Goal: Book appointment/travel/reservation

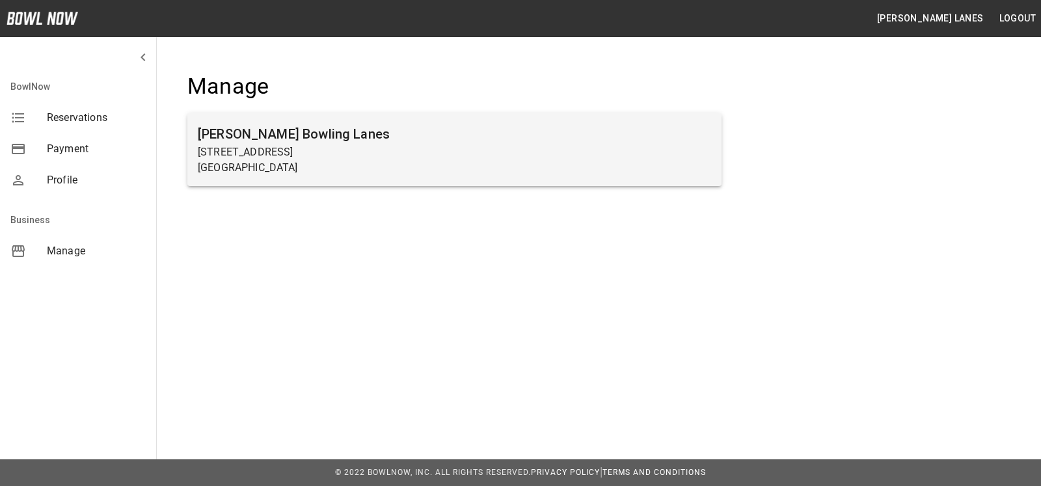
click at [416, 174] on p "Beaver Falls, PA 15010" at bounding box center [454, 168] width 513 height 16
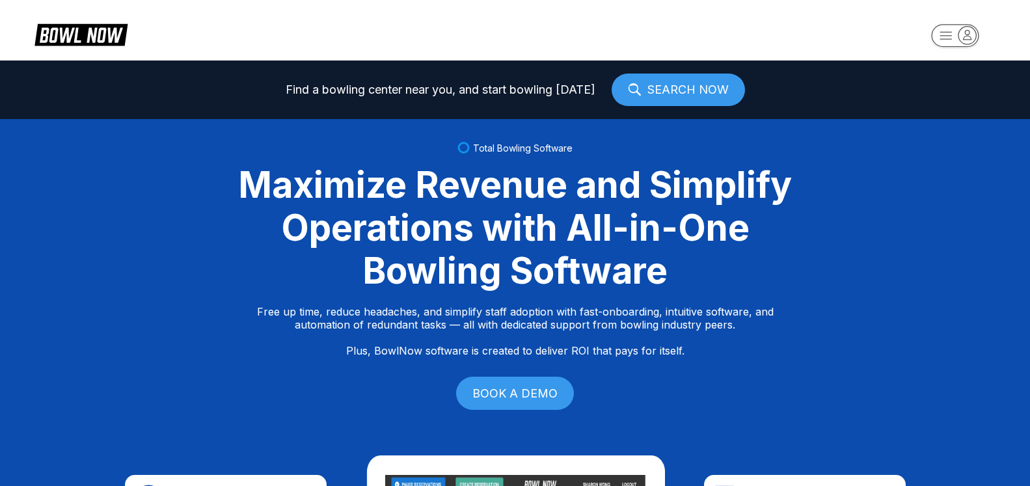
click at [975, 42] on icon "button" at bounding box center [967, 35] width 18 height 18
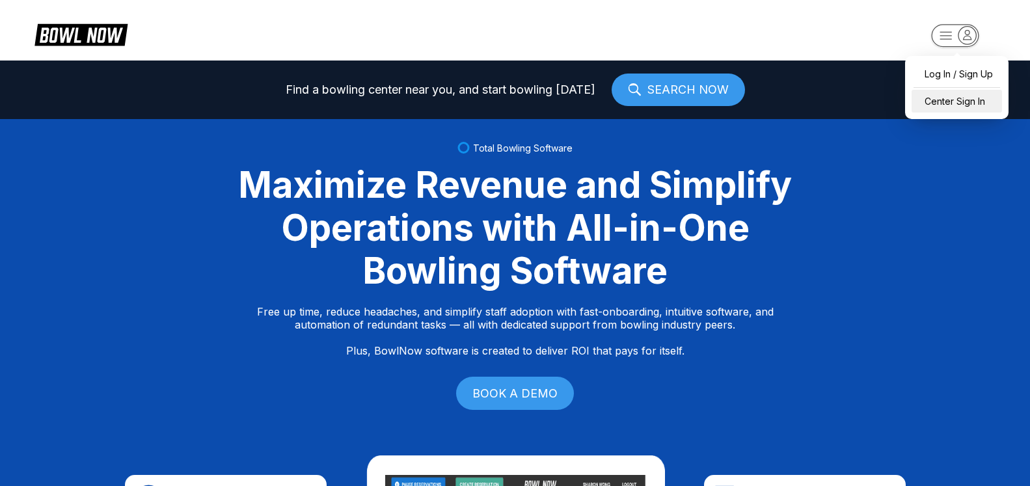
click at [944, 102] on div "Center Sign In" at bounding box center [956, 101] width 90 height 23
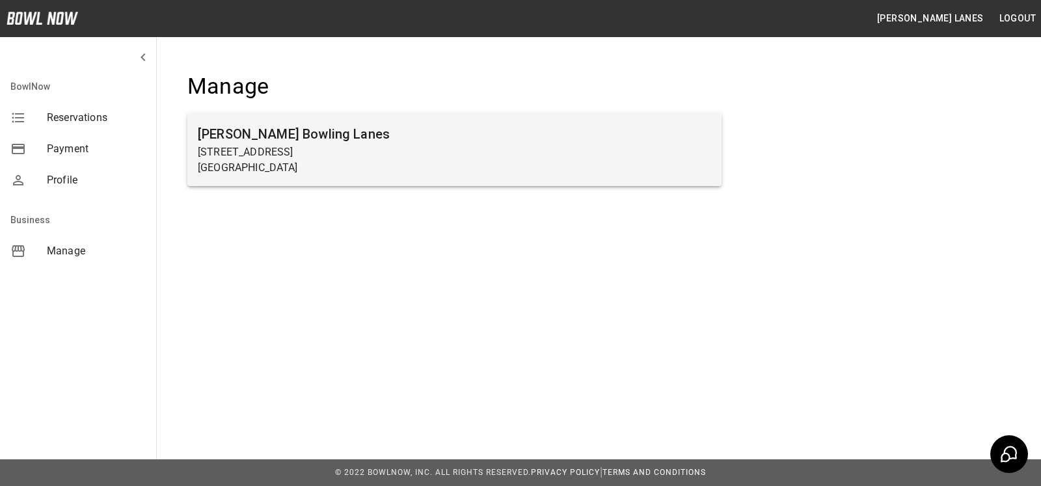
drag, startPoint x: 211, startPoint y: 140, endPoint x: 220, endPoint y: 140, distance: 8.5
click at [217, 140] on h6 "Sims Bowling Lanes" at bounding box center [454, 134] width 513 height 21
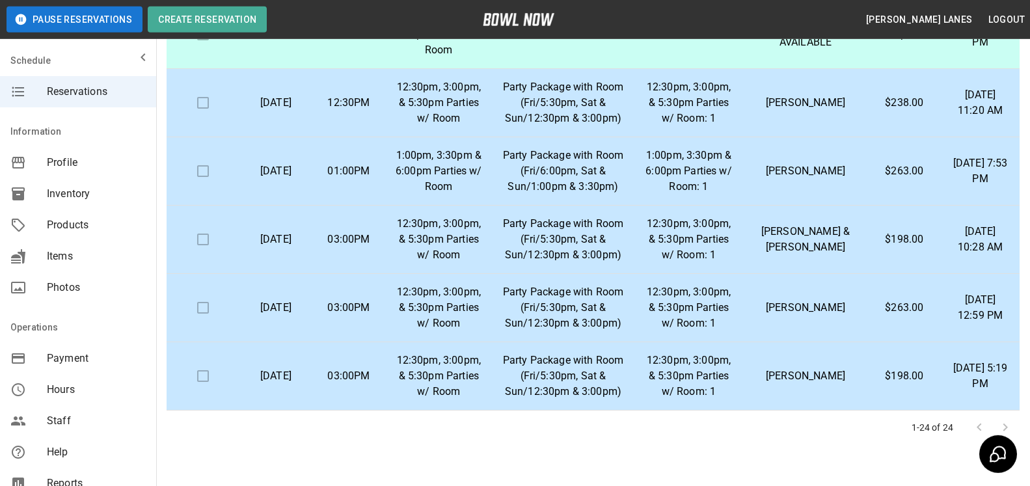
scroll to position [234, 0]
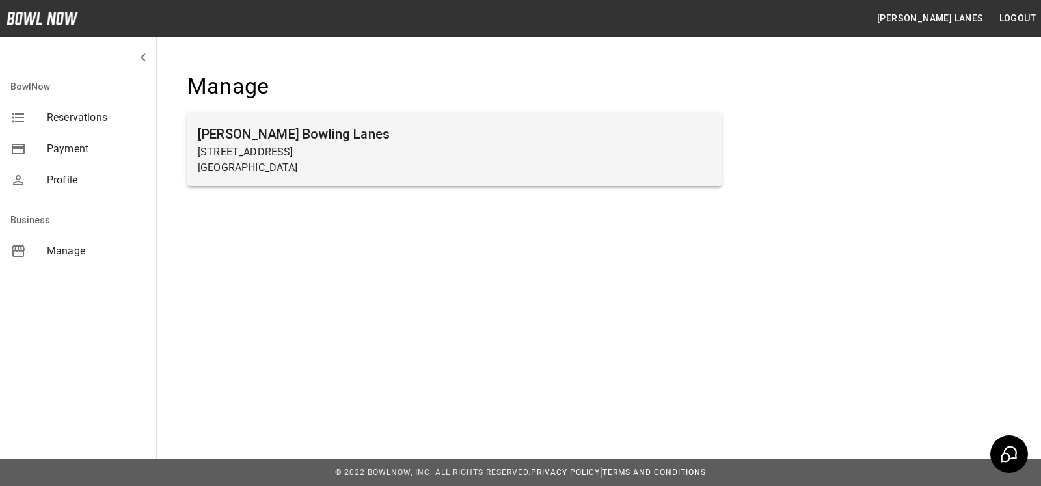
click at [369, 144] on p "[STREET_ADDRESS]" at bounding box center [454, 152] width 513 height 16
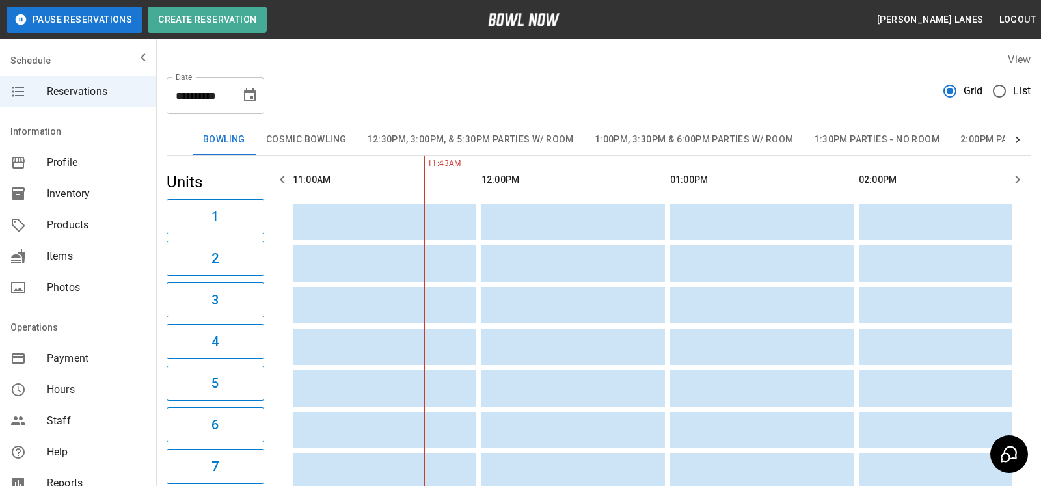
click at [1013, 89] on span "List" at bounding box center [1022, 91] width 18 height 16
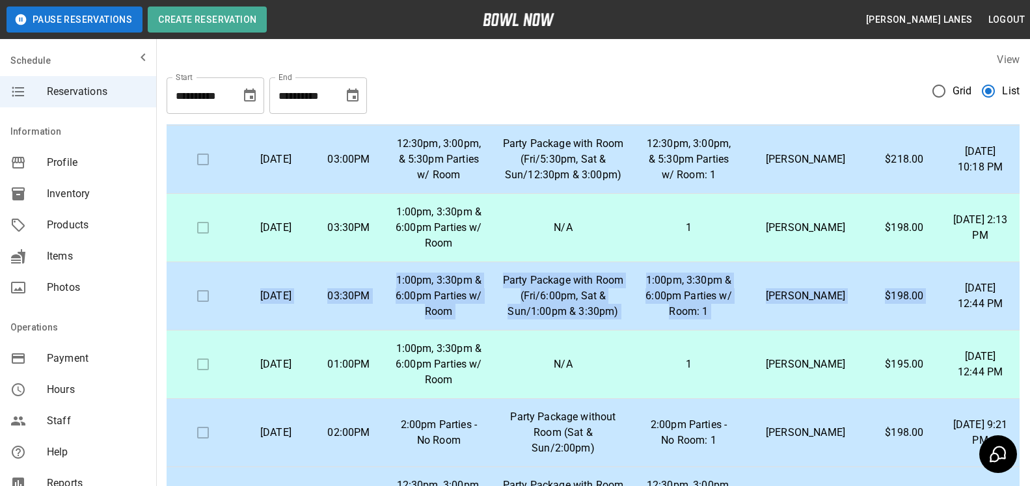
scroll to position [531, 0]
drag, startPoint x: 261, startPoint y: 150, endPoint x: 1007, endPoint y: 305, distance: 761.4
click at [1007, 305] on table "Check In Date Time Inventory Product Name Lane Numbers Name Amount Paid Created…" at bounding box center [592, 440] width 853 height 1692
copy tr "Sunday, September 14th 03:30PM 1:00pm, 3:30pm & 6:00pm Parties w/ Room Party Pa…"
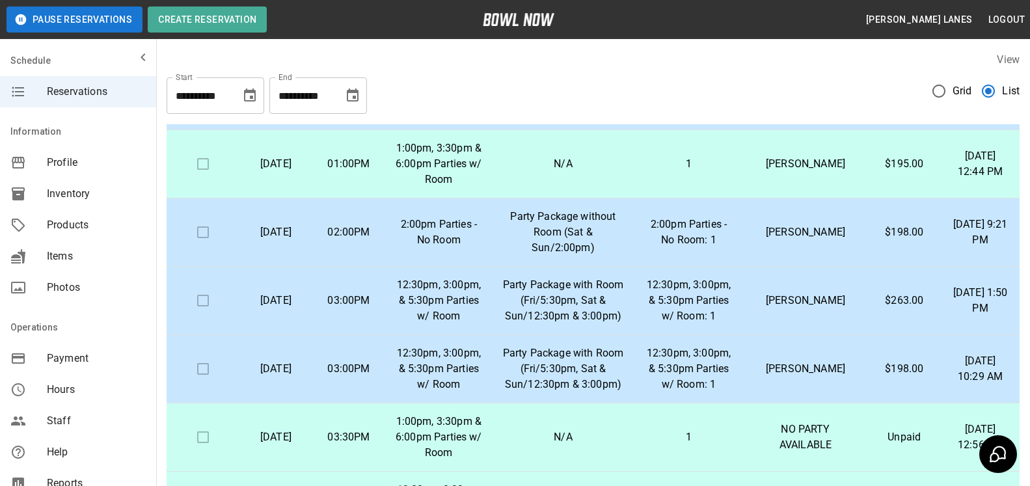
scroll to position [663, 0]
